Goal: Entertainment & Leisure: Browse casually

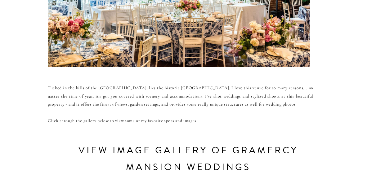
scroll to position [208, 0]
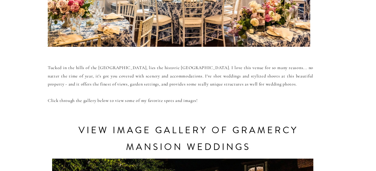
click at [216, 133] on h3 "view image gallery of Gramercy mansion weddings" at bounding box center [188, 147] width 244 height 50
click at [205, 146] on h3 "view image gallery of Gramercy mansion weddings" at bounding box center [188, 147] width 244 height 50
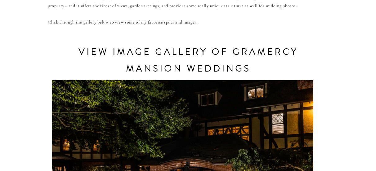
scroll to position [286, 0]
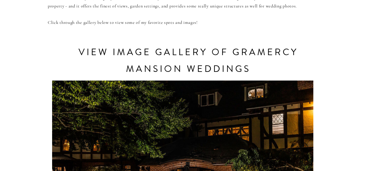
click at [205, 146] on div at bounding box center [183, 152] width 262 height 148
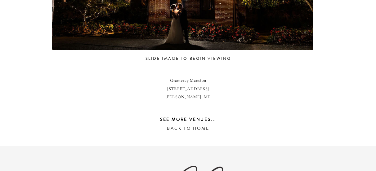
scroll to position [462, 0]
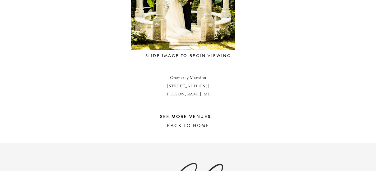
scroll to position [387, 0]
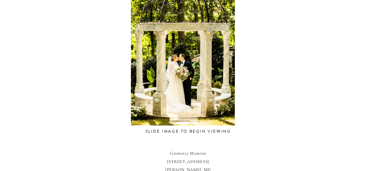
click at [168, 71] on div at bounding box center [183, 52] width 262 height 148
click at [99, 75] on div at bounding box center [183, 52] width 262 height 148
click at [108, 71] on div at bounding box center [183, 52] width 262 height 148
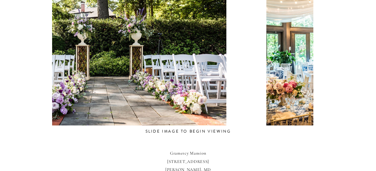
click at [103, 68] on div at bounding box center [116, 52] width 262 height 148
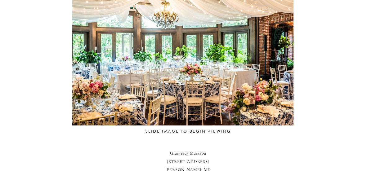
click at [89, 75] on div at bounding box center [183, 52] width 262 height 148
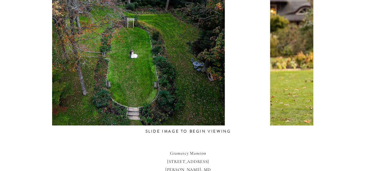
click at [140, 64] on div at bounding box center [120, 52] width 262 height 148
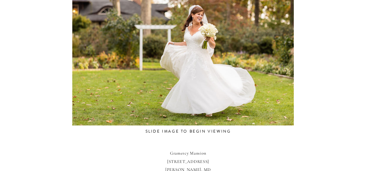
click at [244, 60] on div at bounding box center [183, 52] width 262 height 148
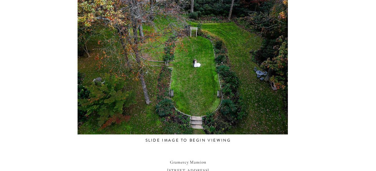
scroll to position [376, 0]
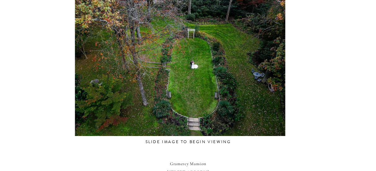
click at [161, 65] on div at bounding box center [181, 63] width 262 height 148
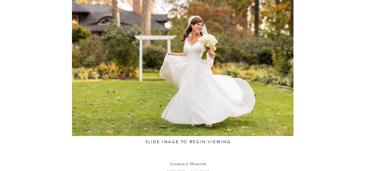
click at [181, 72] on div at bounding box center [183, 63] width 262 height 148
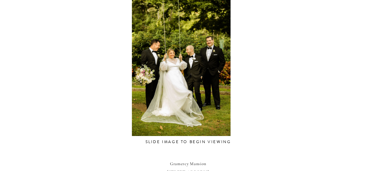
click at [145, 73] on div at bounding box center [182, 63] width 262 height 148
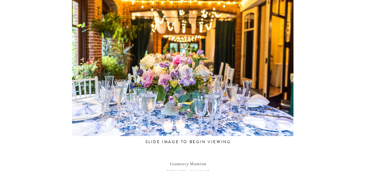
click at [116, 77] on div at bounding box center [183, 63] width 262 height 148
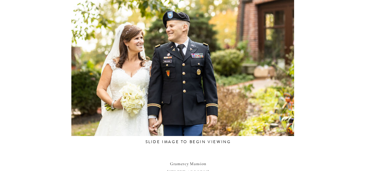
click at [147, 83] on div at bounding box center [183, 63] width 262 height 148
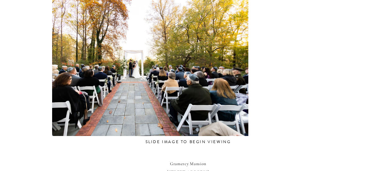
click at [146, 89] on div at bounding box center [138, 63] width 262 height 148
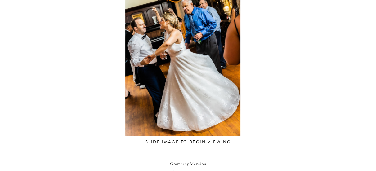
click at [166, 83] on div at bounding box center [183, 63] width 262 height 148
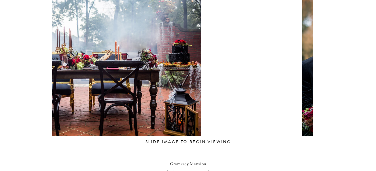
click at [146, 89] on div at bounding box center [92, 63] width 262 height 148
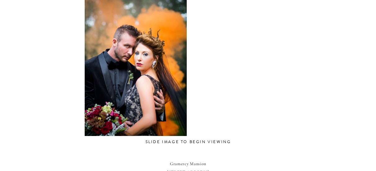
click at [150, 87] on div at bounding box center [136, 63] width 262 height 148
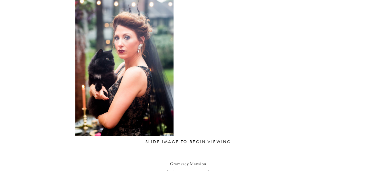
click at [140, 88] on div at bounding box center [124, 63] width 262 height 148
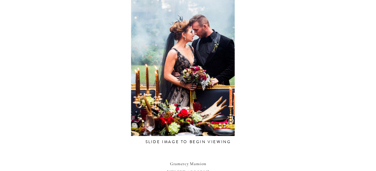
click at [128, 92] on div at bounding box center [183, 63] width 262 height 148
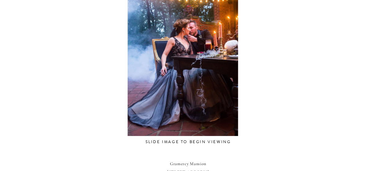
click at [125, 88] on div at bounding box center [183, 63] width 262 height 148
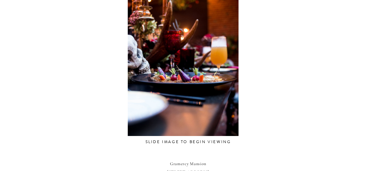
click at [143, 85] on div at bounding box center [183, 63] width 262 height 148
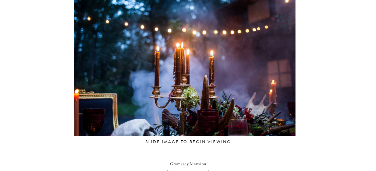
click at [143, 84] on div at bounding box center [185, 63] width 262 height 148
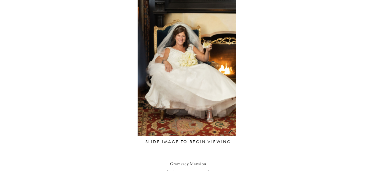
click at [154, 83] on div at bounding box center [187, 63] width 262 height 148
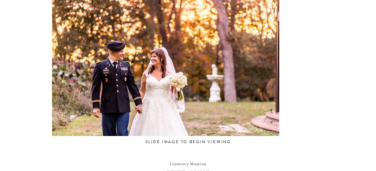
click at [164, 84] on div at bounding box center [159, 63] width 262 height 148
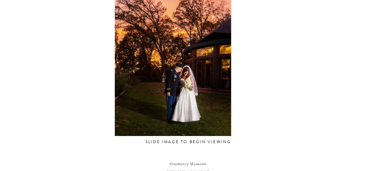
click at [136, 85] on div at bounding box center [173, 63] width 262 height 148
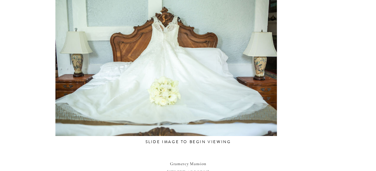
click at [158, 83] on div at bounding box center [167, 63] width 262 height 148
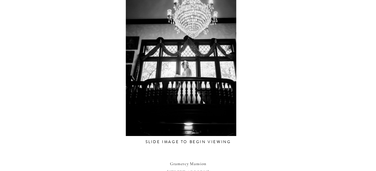
click at [133, 83] on div at bounding box center [182, 63] width 262 height 148
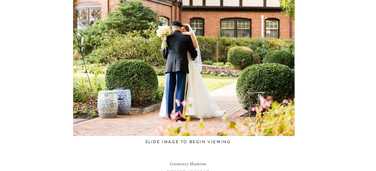
click at [152, 85] on div at bounding box center [184, 63] width 262 height 148
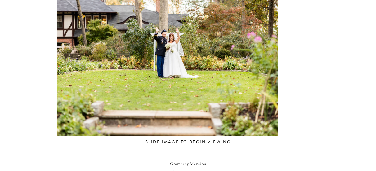
click at [157, 84] on div at bounding box center [168, 63] width 262 height 148
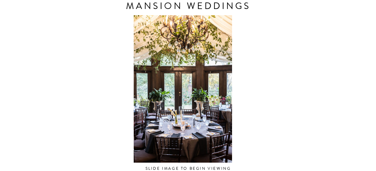
scroll to position [346, 0]
